Goal: Transaction & Acquisition: Purchase product/service

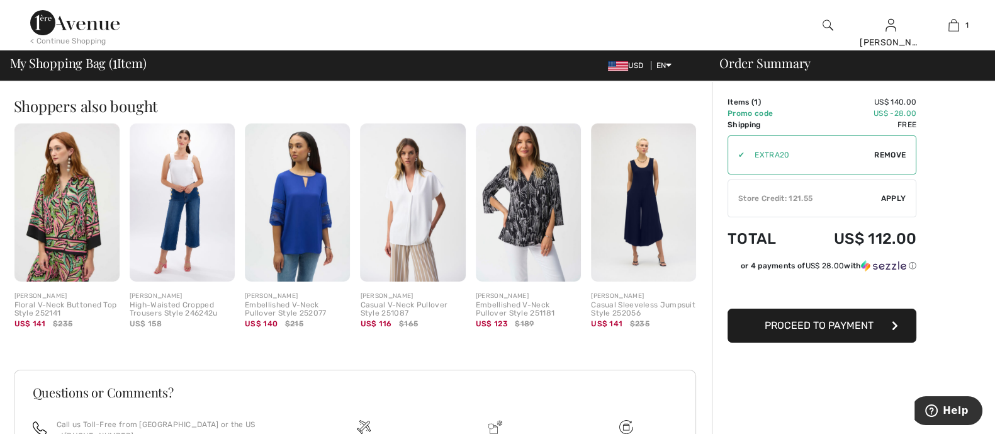
scroll to position [314, 0]
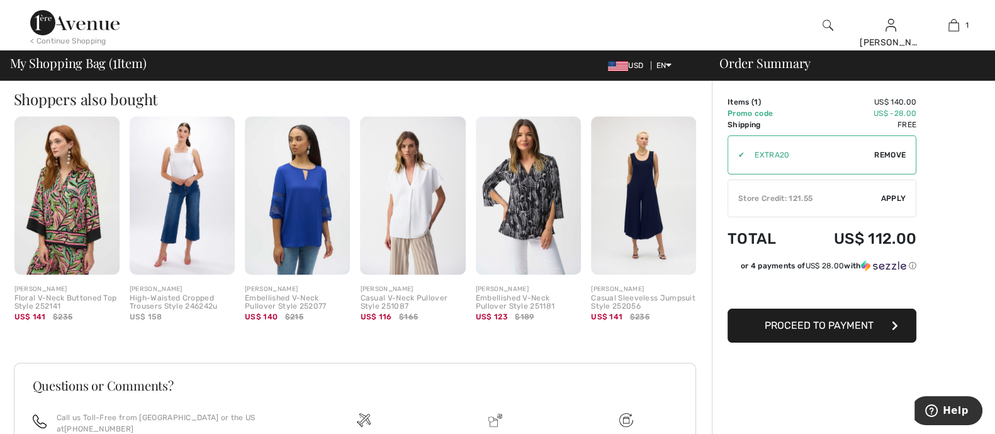
click at [804, 334] on button "Proceed to Payment" at bounding box center [822, 325] width 189 height 34
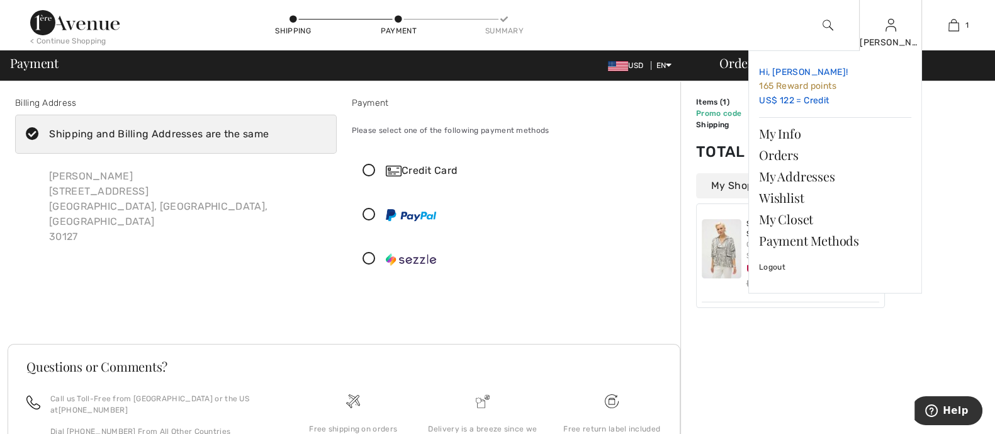
click at [770, 102] on link "Hi, Sylvia! 165 Reward points US$ 122 = Credit" at bounding box center [835, 86] width 152 height 51
click at [774, 93] on link "Hi, Sylvia! 165 Reward points US$ 122 = Credit" at bounding box center [835, 86] width 152 height 51
click at [827, 98] on link "Hi, Sylvia! 165 Reward points US$ 122 = Credit" at bounding box center [835, 86] width 152 height 51
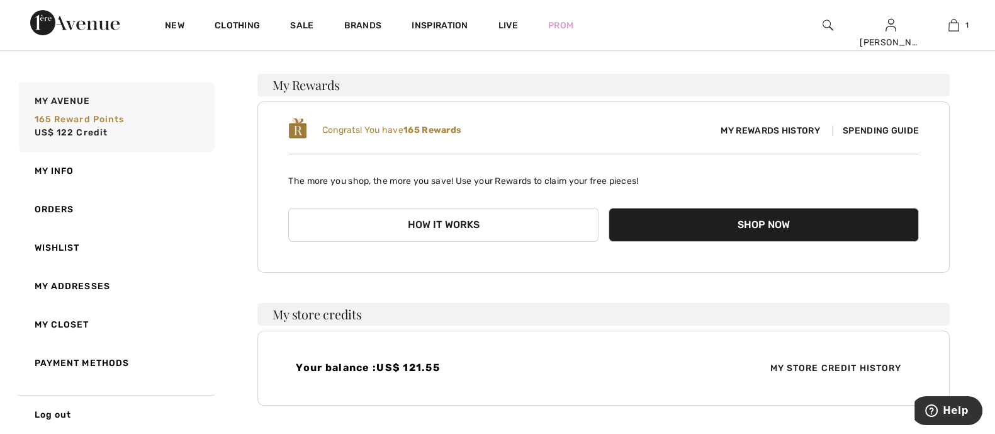
scroll to position [104, 0]
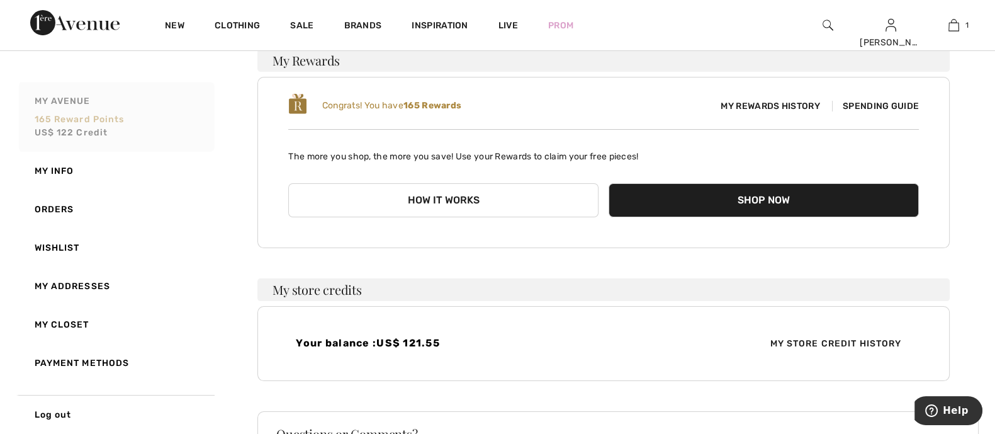
click at [52, 130] on span "US$ 122 Credit" at bounding box center [72, 132] width 74 height 11
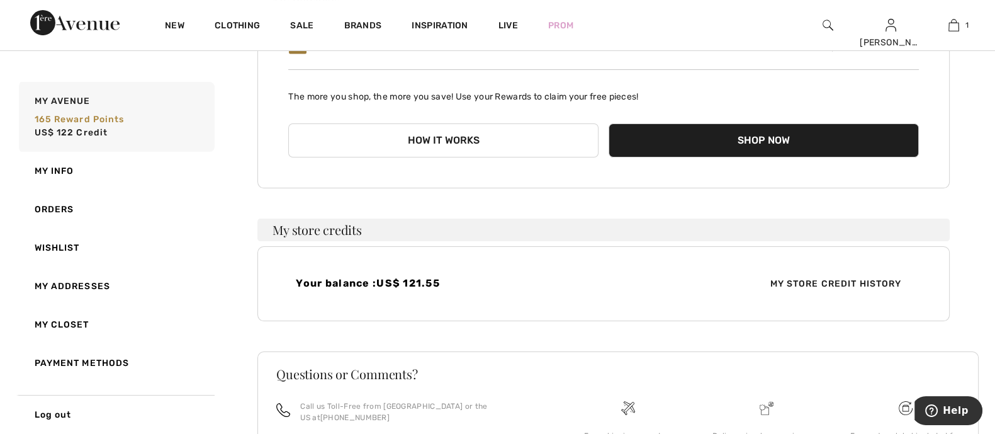
scroll to position [0, 0]
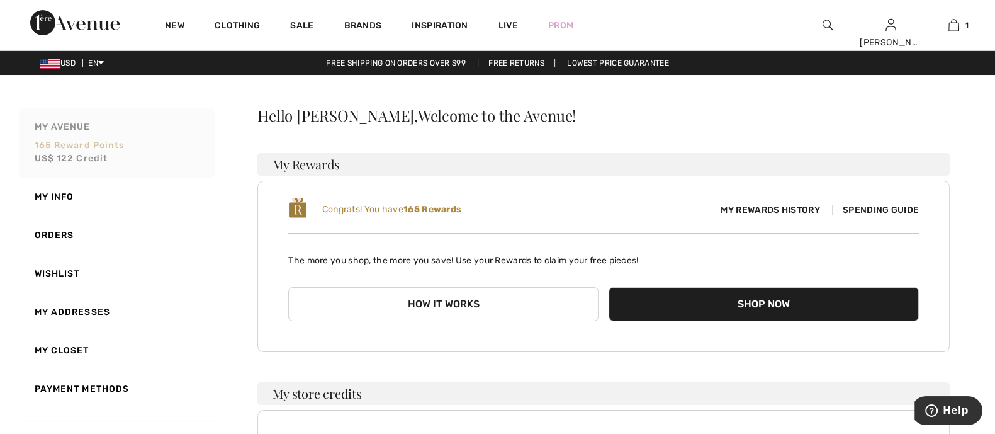
click at [86, 158] on span "US$ 122 Credit" at bounding box center [72, 158] width 74 height 11
click at [37, 160] on span "US$ 122 Credit" at bounding box center [72, 158] width 74 height 11
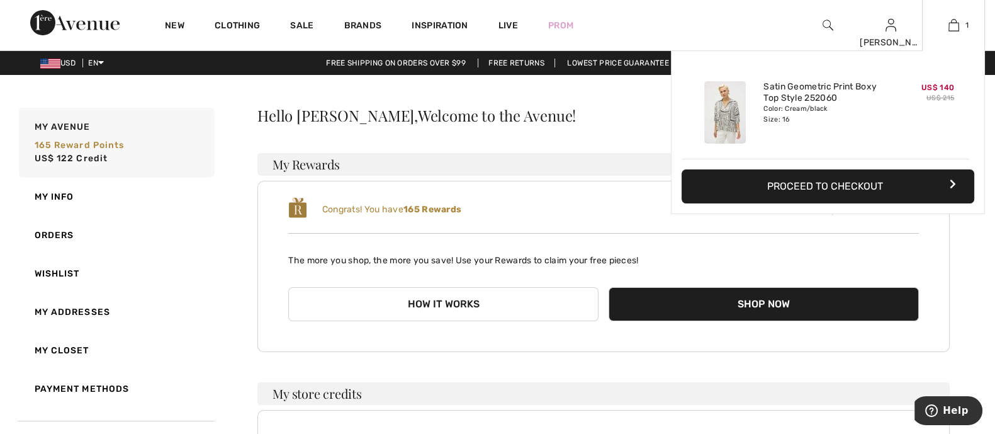
click at [817, 106] on div "Color: Cream/black Size: 16" at bounding box center [826, 114] width 124 height 20
click at [827, 191] on button "Proceed to Checkout" at bounding box center [828, 186] width 293 height 34
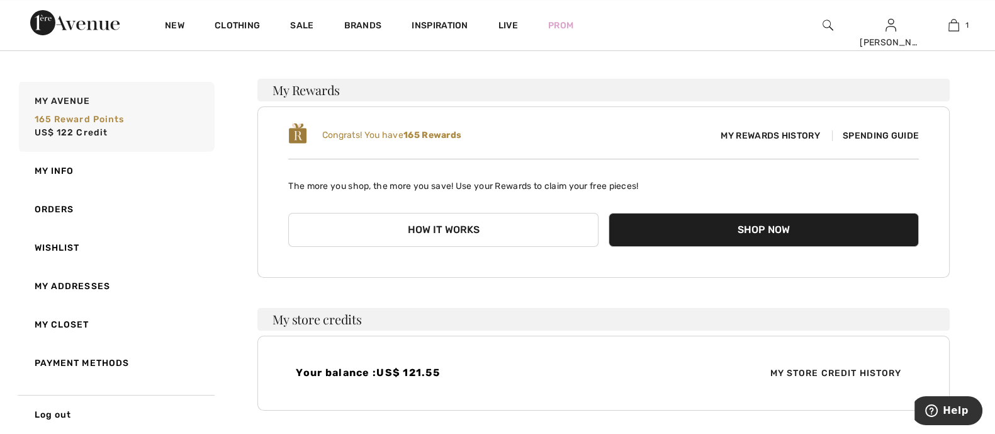
scroll to position [236, 0]
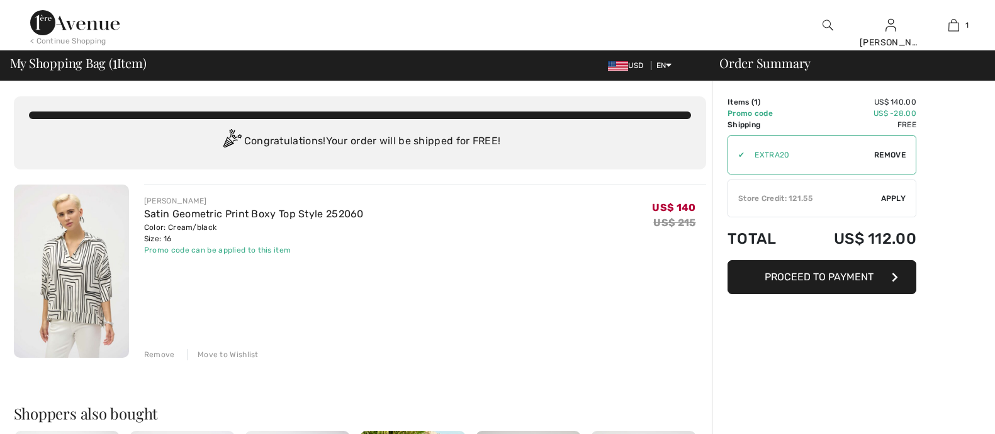
checkbox input "true"
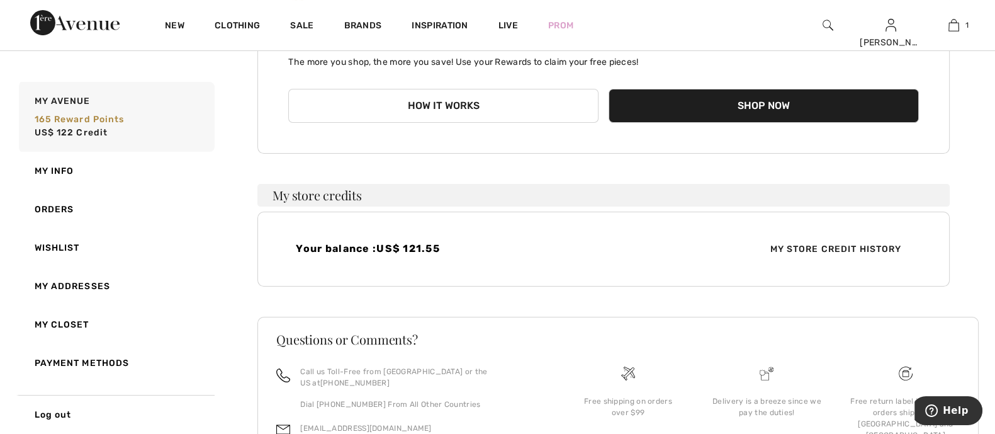
scroll to position [199, 0]
click at [840, 248] on span "My Store Credit History" at bounding box center [836, 248] width 152 height 13
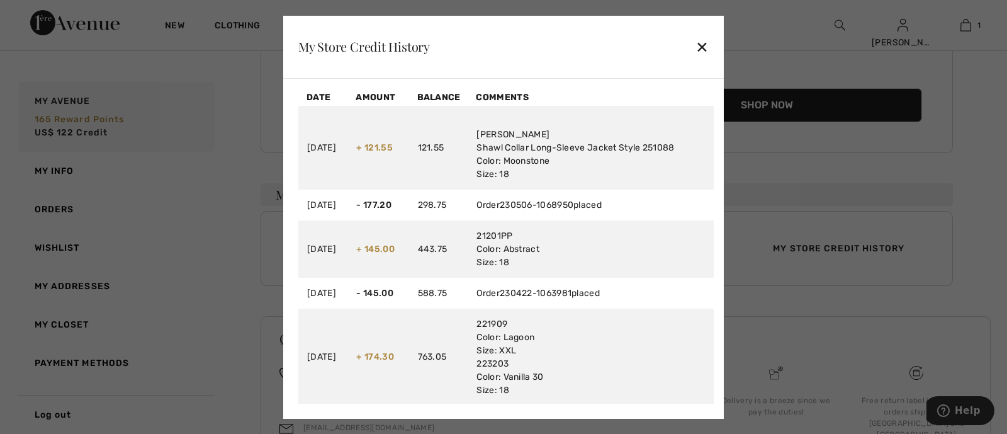
drag, startPoint x: 710, startPoint y: 47, endPoint x: 698, endPoint y: 47, distance: 12.0
click at [699, 47] on div "My Store Credit History ✕" at bounding box center [503, 47] width 441 height 63
click at [699, 45] on div "✕" at bounding box center [702, 46] width 13 height 26
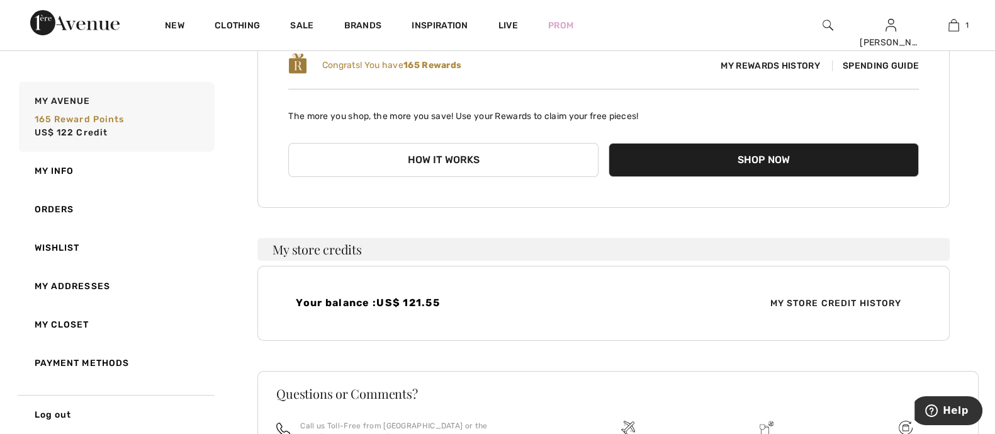
scroll to position [120, 0]
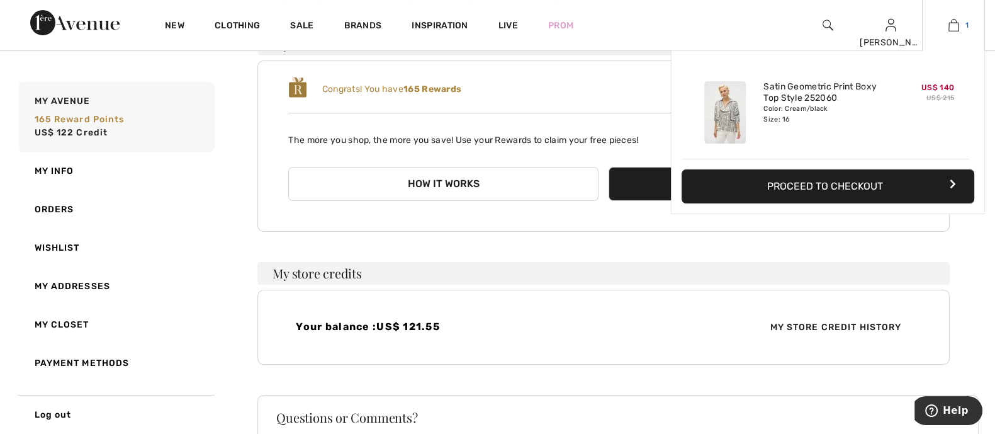
click at [951, 26] on img at bounding box center [954, 25] width 11 height 15
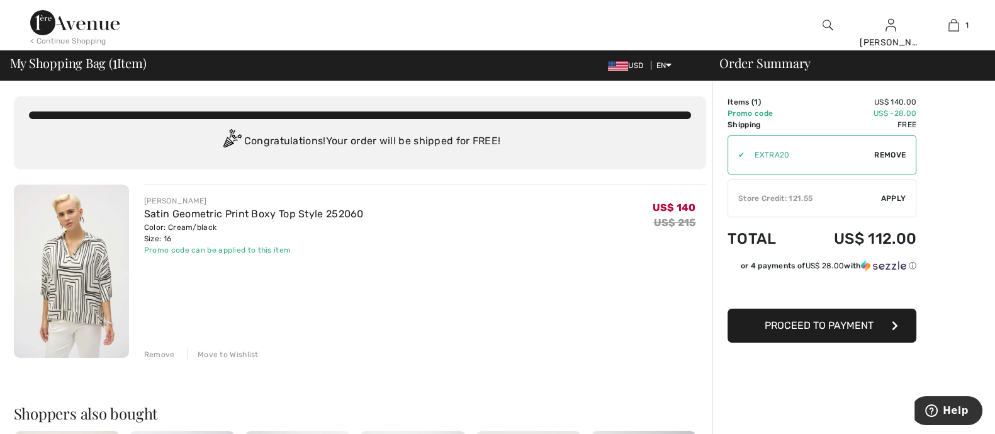
click at [850, 206] on div "✔ Store Credit: 121.55 Apply Remove" at bounding box center [822, 198] width 189 height 38
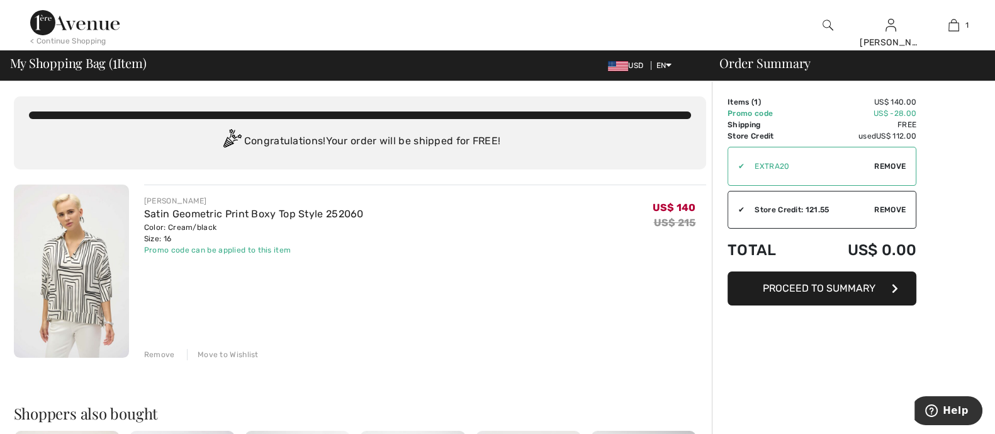
click at [791, 294] on button "Proceed to Summary" at bounding box center [822, 288] width 189 height 34
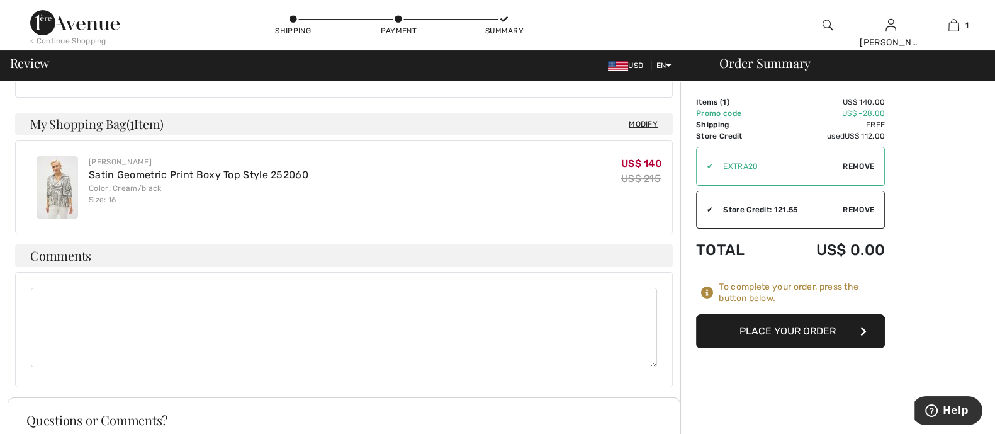
scroll to position [314, 0]
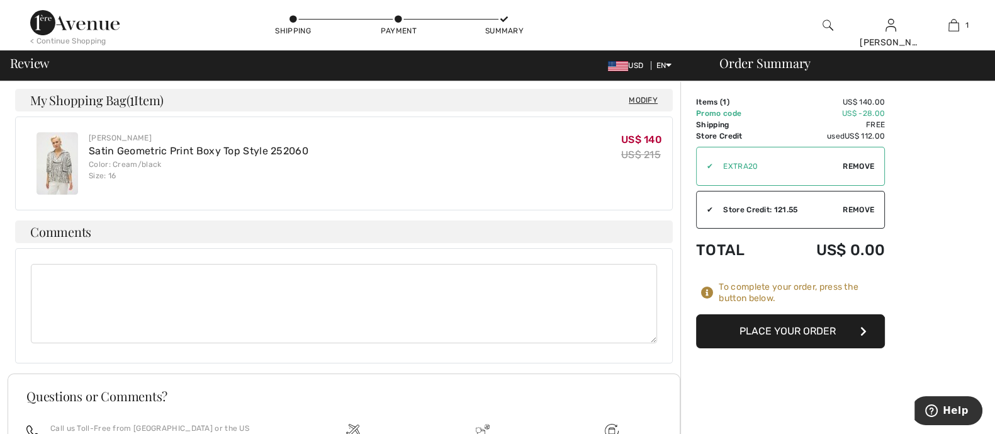
click at [775, 334] on button "Place Your Order" at bounding box center [790, 331] width 189 height 34
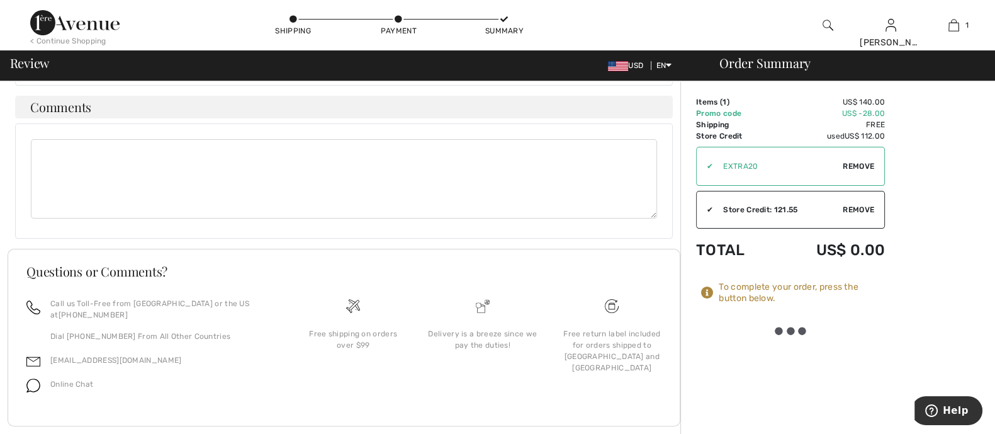
scroll to position [461, 0]
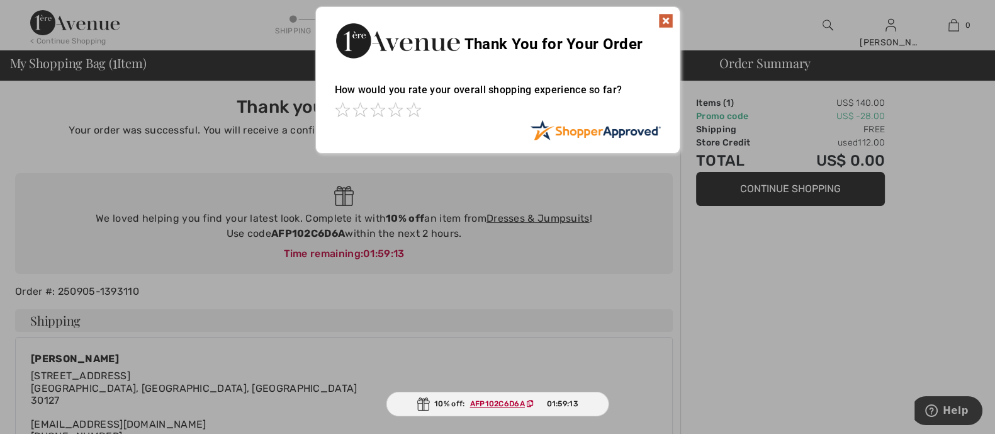
drag, startPoint x: 664, startPoint y: 17, endPoint x: 660, endPoint y: 22, distance: 6.7
click at [665, 17] on img at bounding box center [666, 20] width 15 height 15
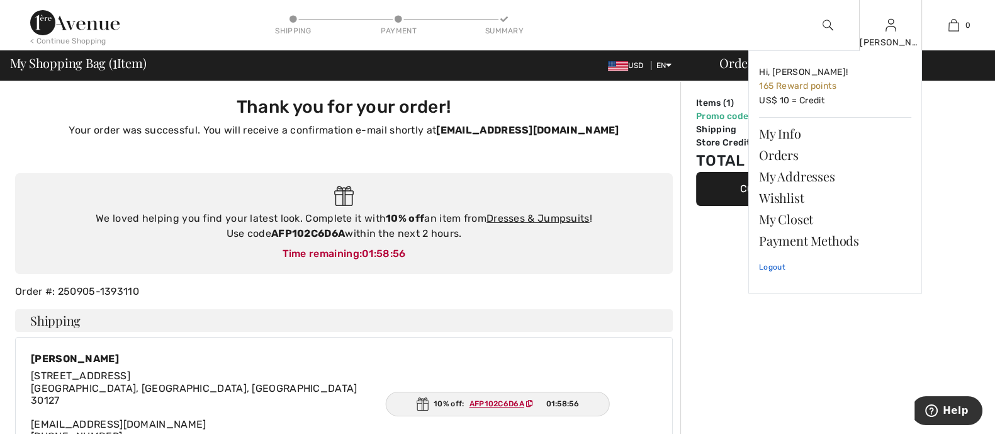
click at [769, 265] on link "Logout" at bounding box center [835, 266] width 152 height 31
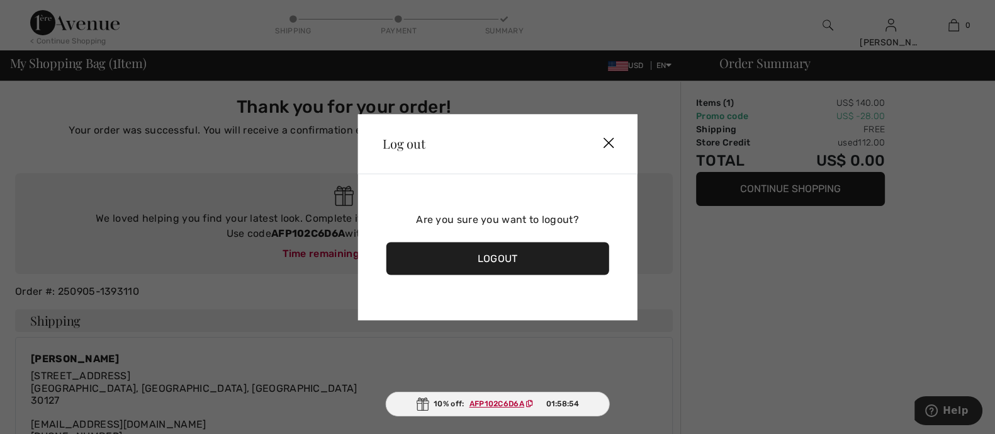
click at [475, 252] on div "Logout" at bounding box center [497, 258] width 223 height 33
